Goal: Navigation & Orientation: Find specific page/section

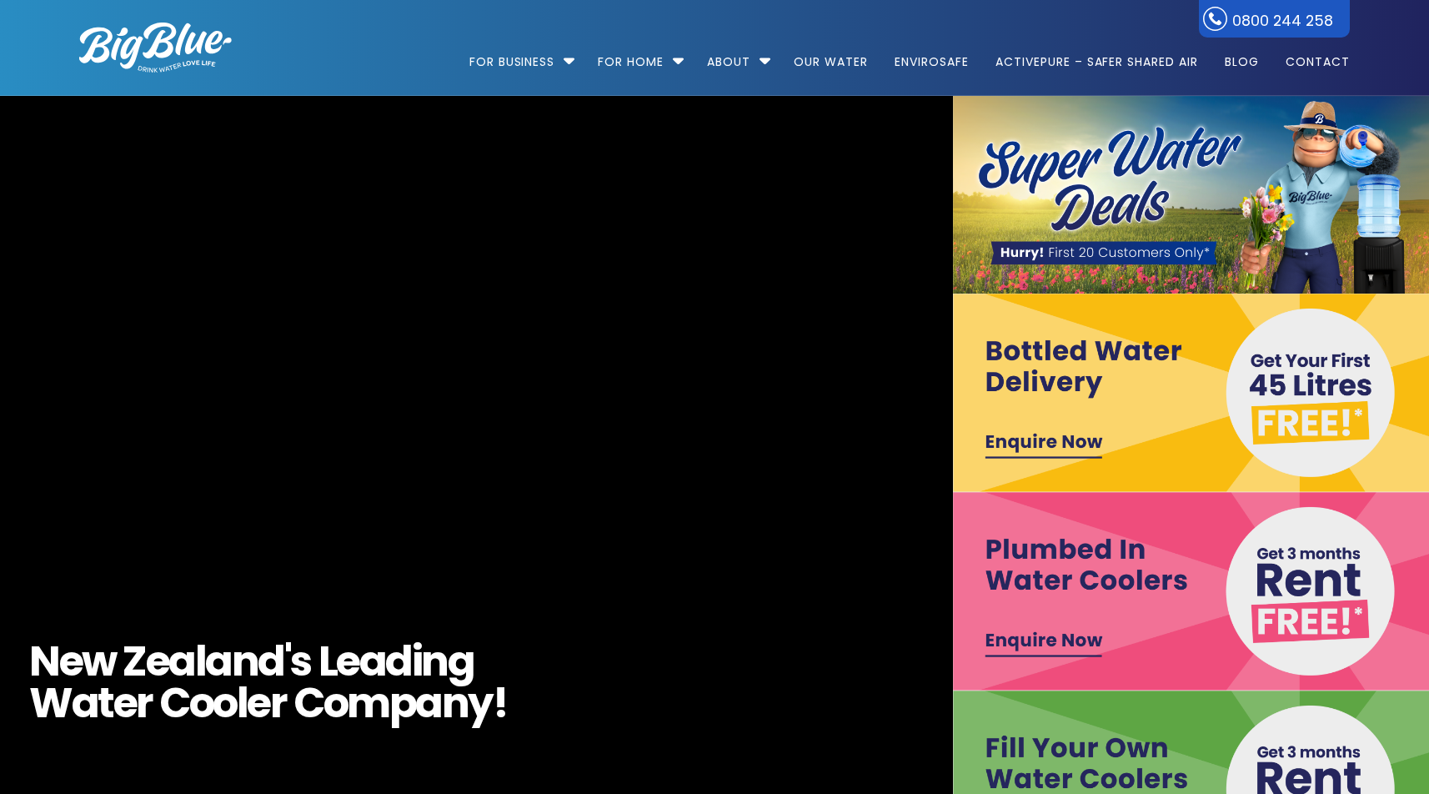
click at [545, 293] on video "https://www.bigblue.co.nz/wp-content/uploads/2021/09/Big-Blue-Hydro-17.mp4" at bounding box center [476, 493] width 2069 height 860
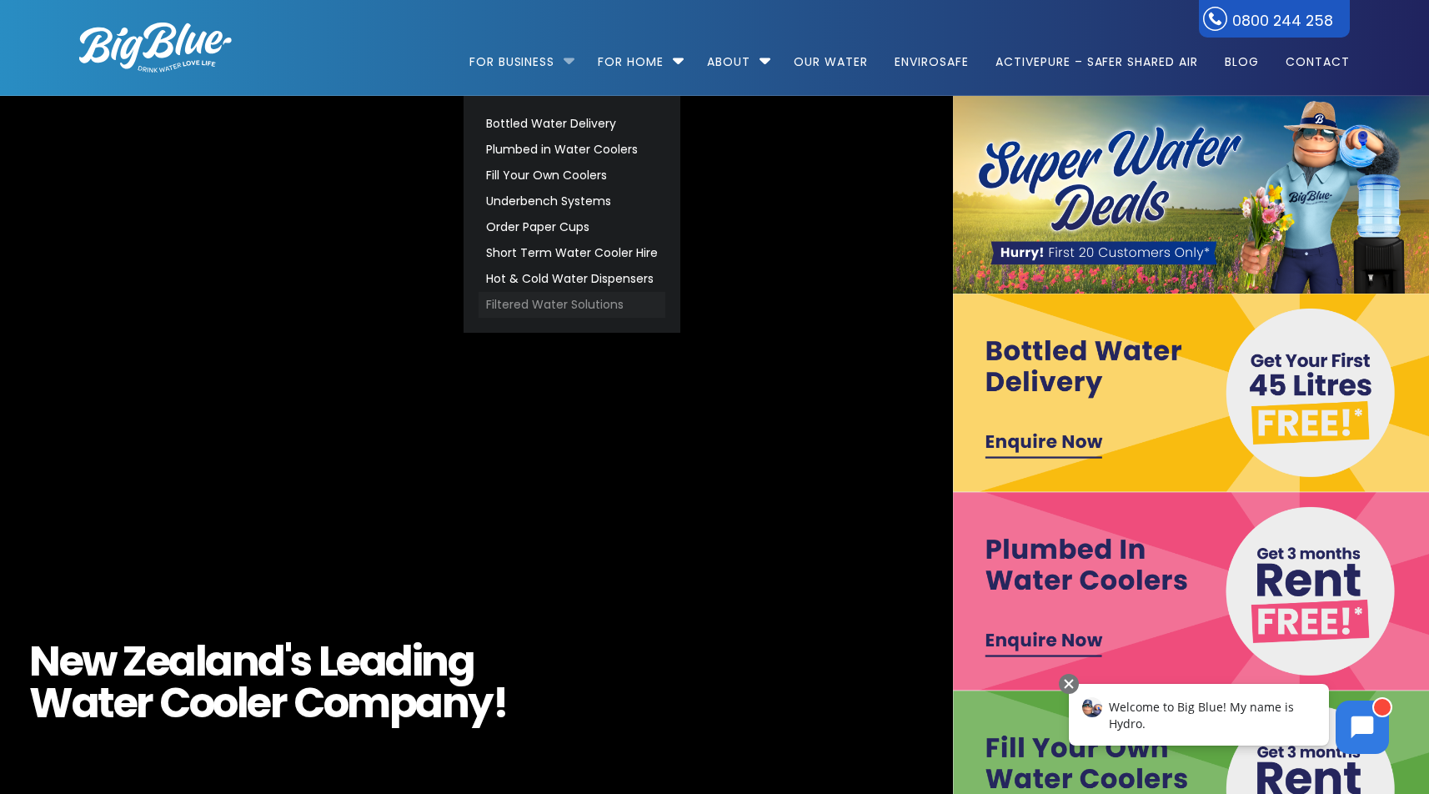
click at [538, 303] on link "Filtered Water Solutions" at bounding box center [572, 305] width 187 height 26
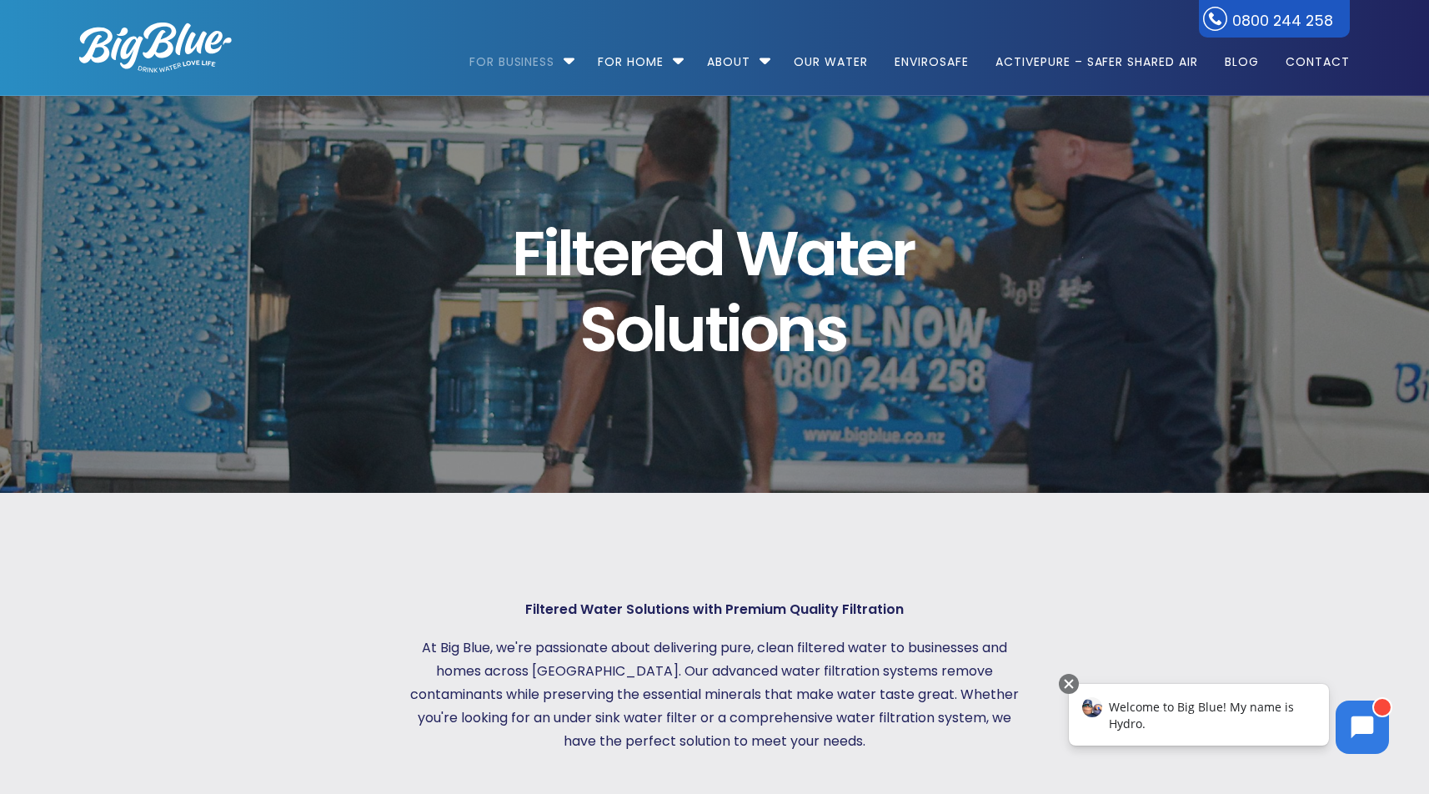
click at [689, 105] on div "F i l t e r e d W a t e r S o l u t i o n s" at bounding box center [714, 294] width 1331 height 397
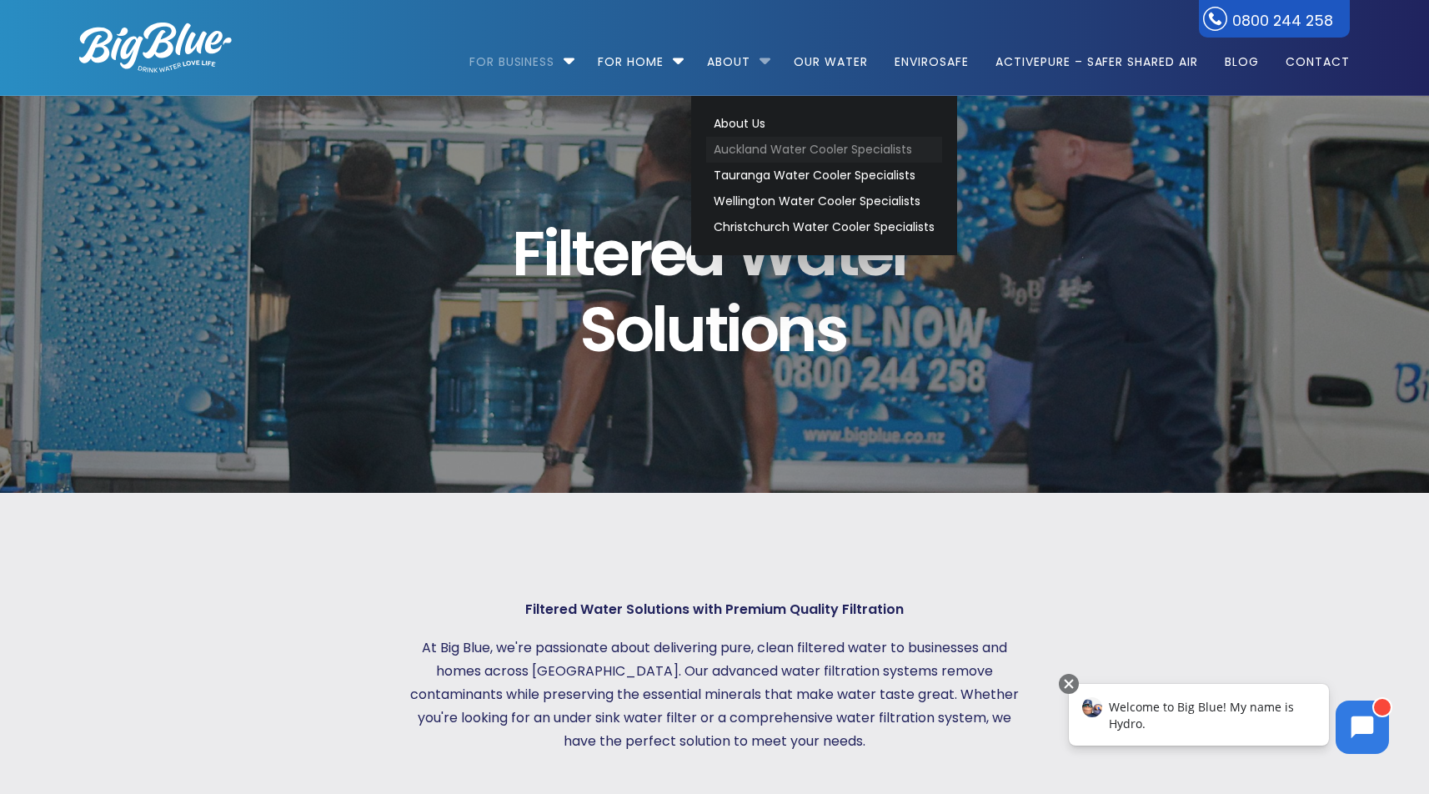
click at [757, 155] on link "Auckland Water Cooler Specialists" at bounding box center [824, 150] width 236 height 26
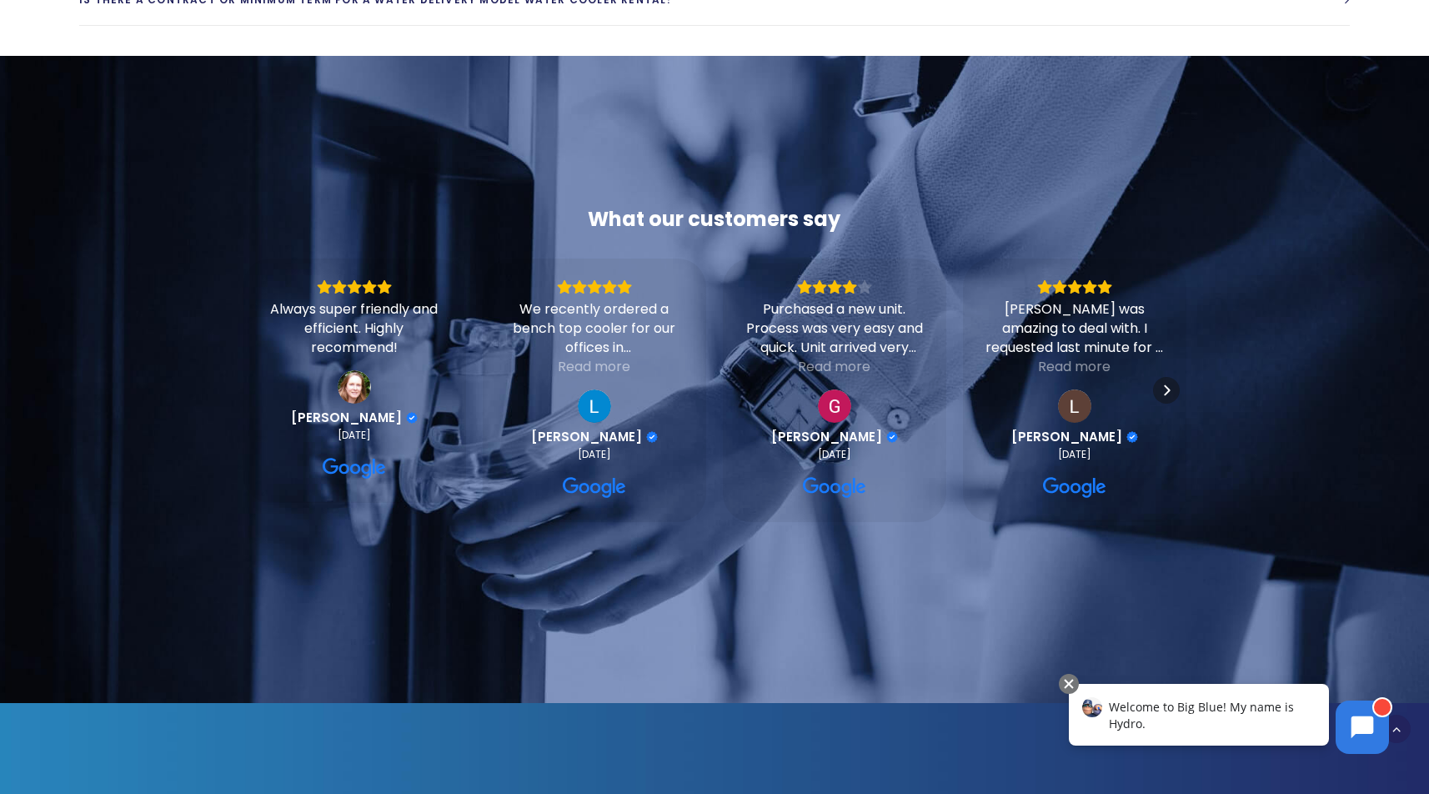
scroll to position [5532, 0]
